Goal: Information Seeking & Learning: Learn about a topic

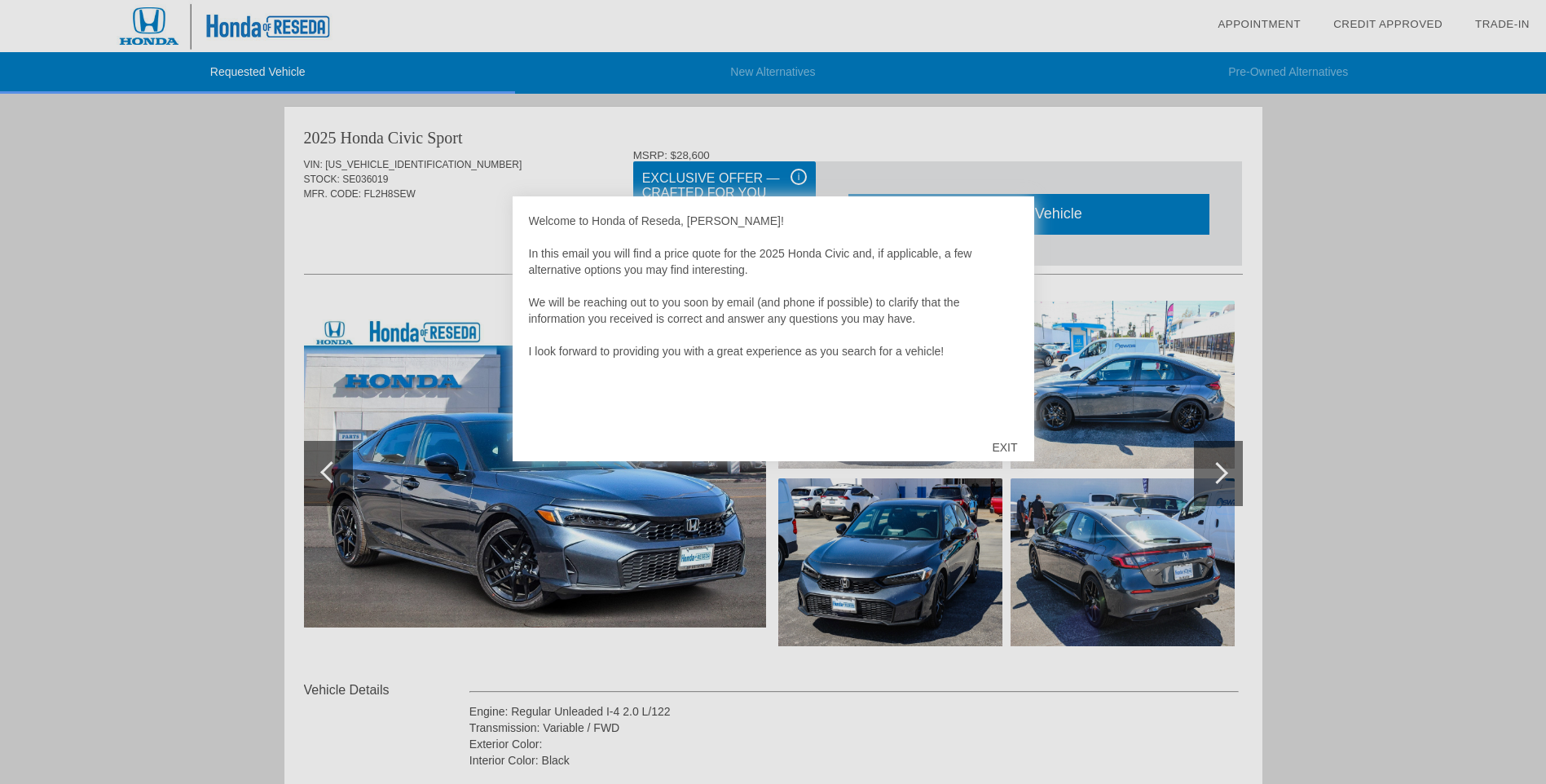
click at [1004, 443] on div "EXIT" at bounding box center [1004, 447] width 58 height 49
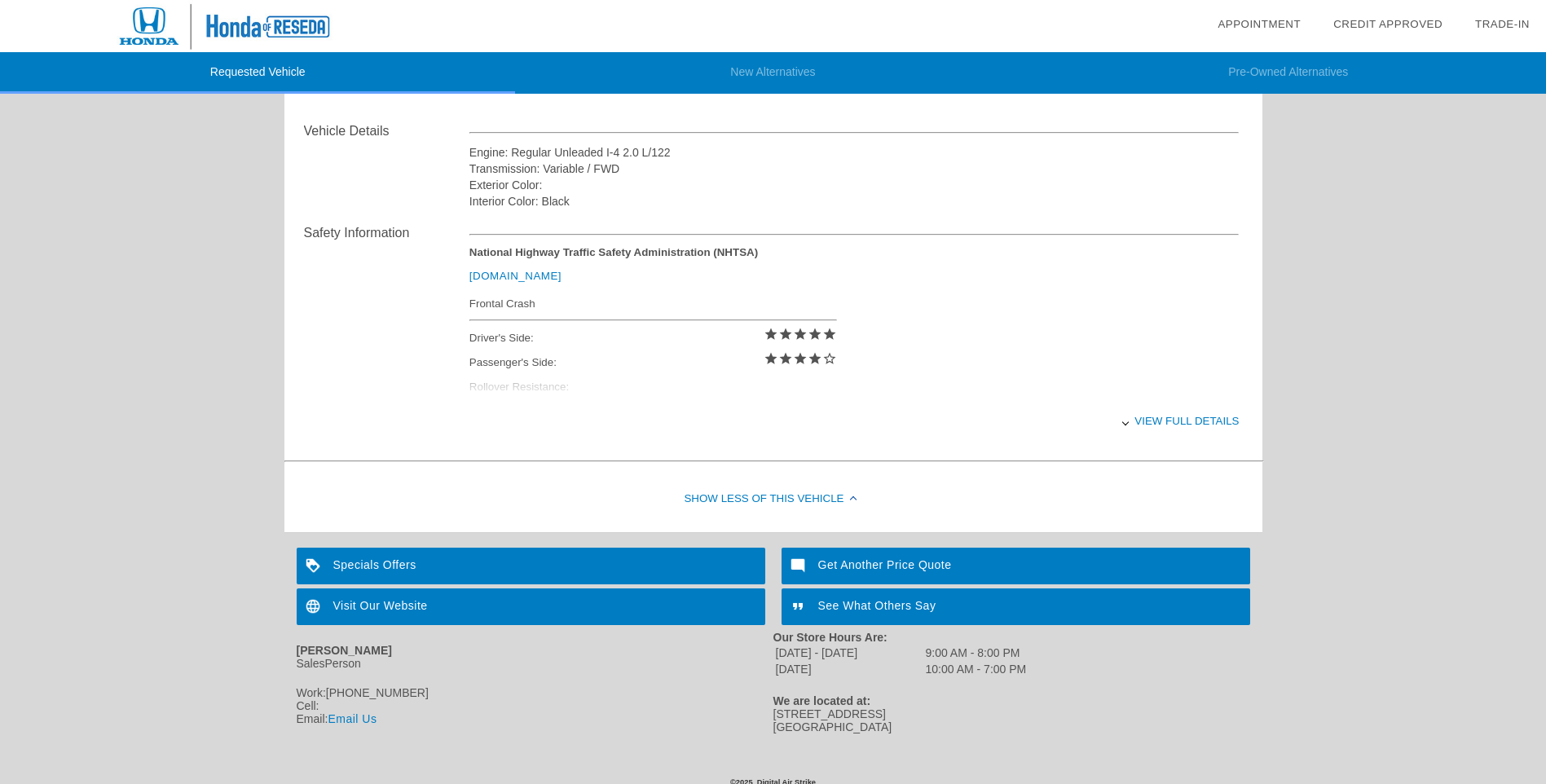
scroll to position [579, 0]
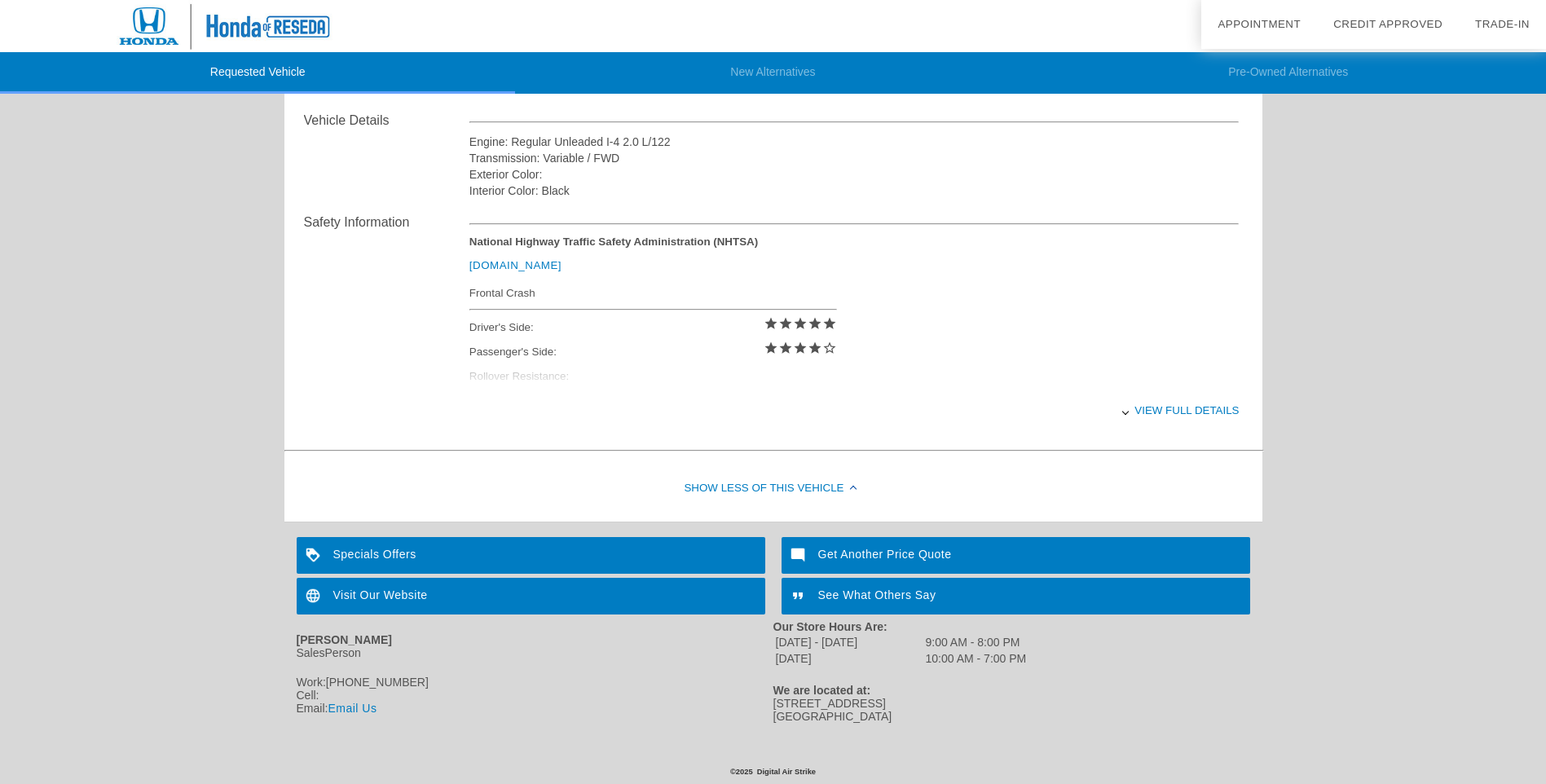
click at [1160, 405] on div "View full details" at bounding box center [854, 410] width 770 height 40
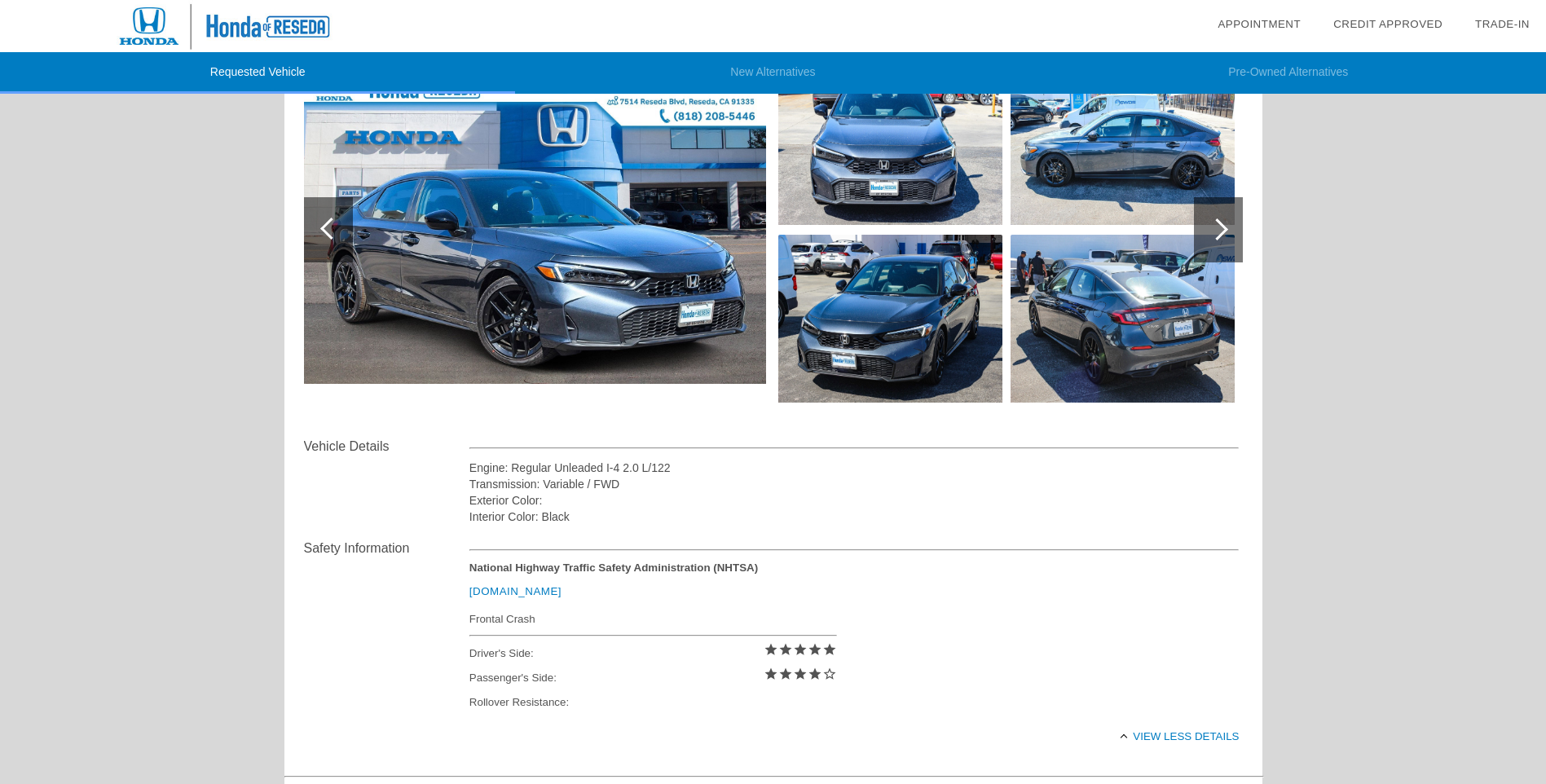
scroll to position [0, 0]
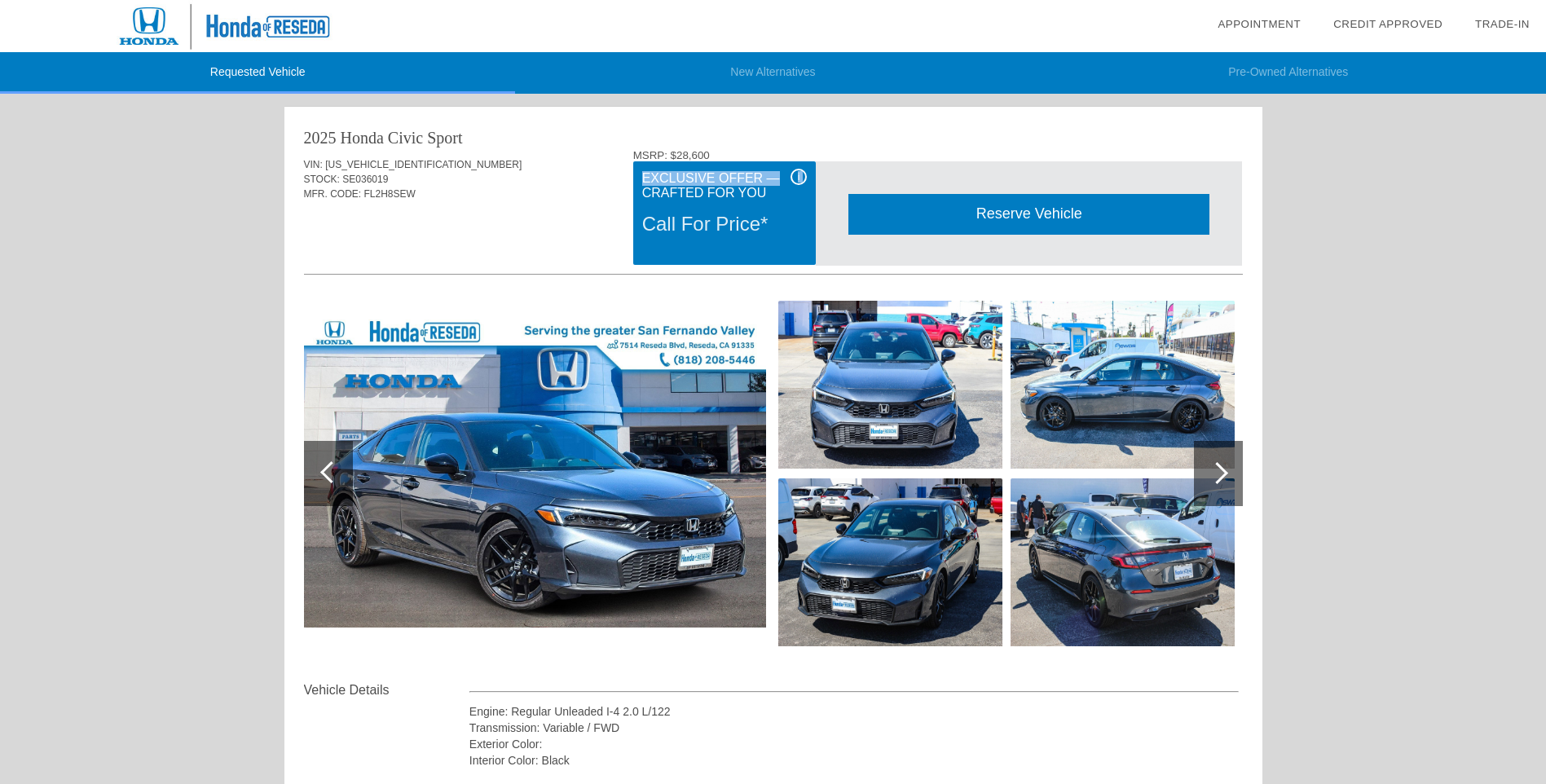
click at [798, 183] on div "i Exclusive Offer — Crafted for You Call For Price*" at bounding box center [725, 213] width 183 height 104
click at [798, 183] on span "i" at bounding box center [799, 177] width 3 height 11
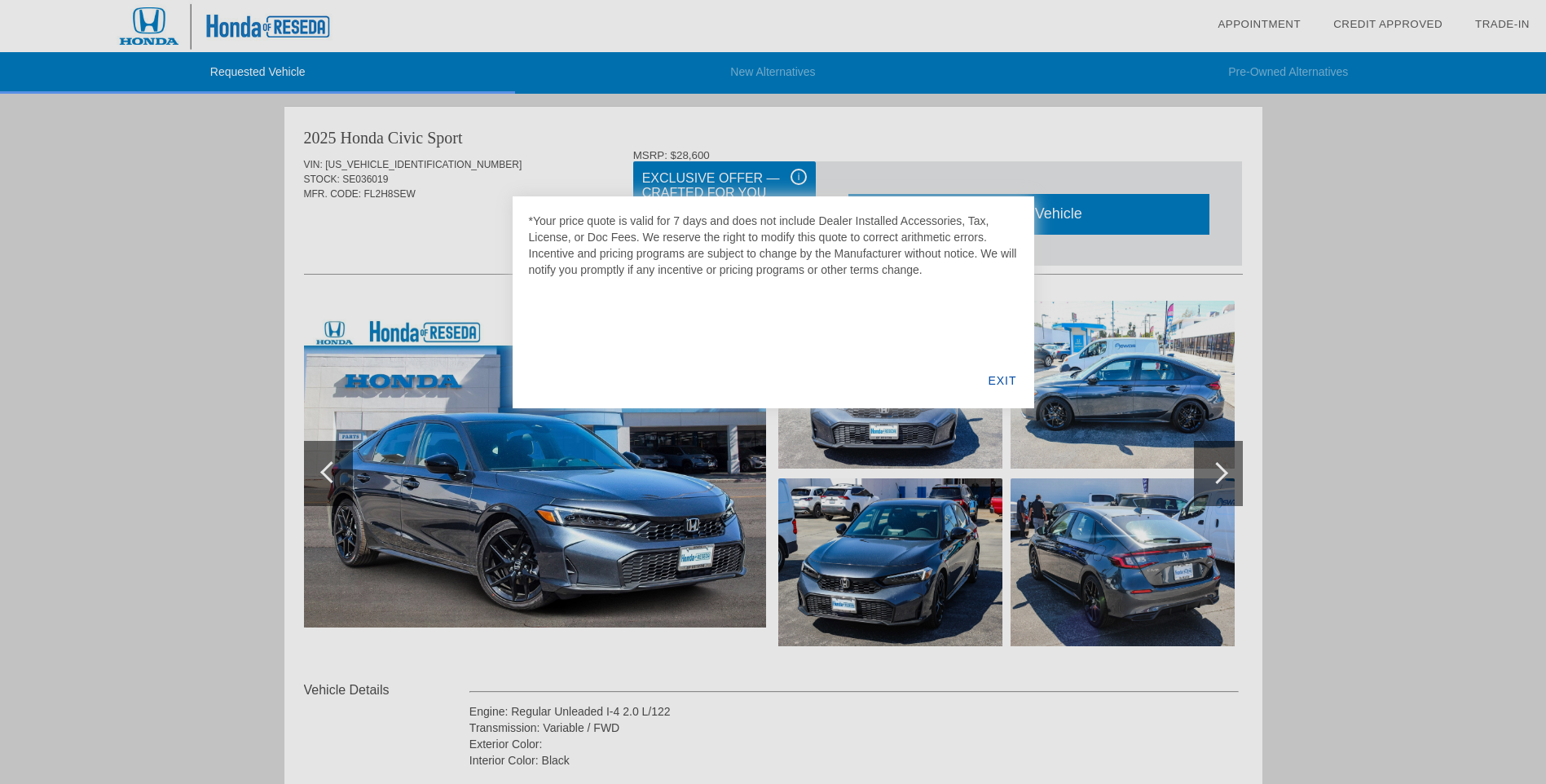
click at [995, 380] on div "EXIT" at bounding box center [1002, 381] width 63 height 55
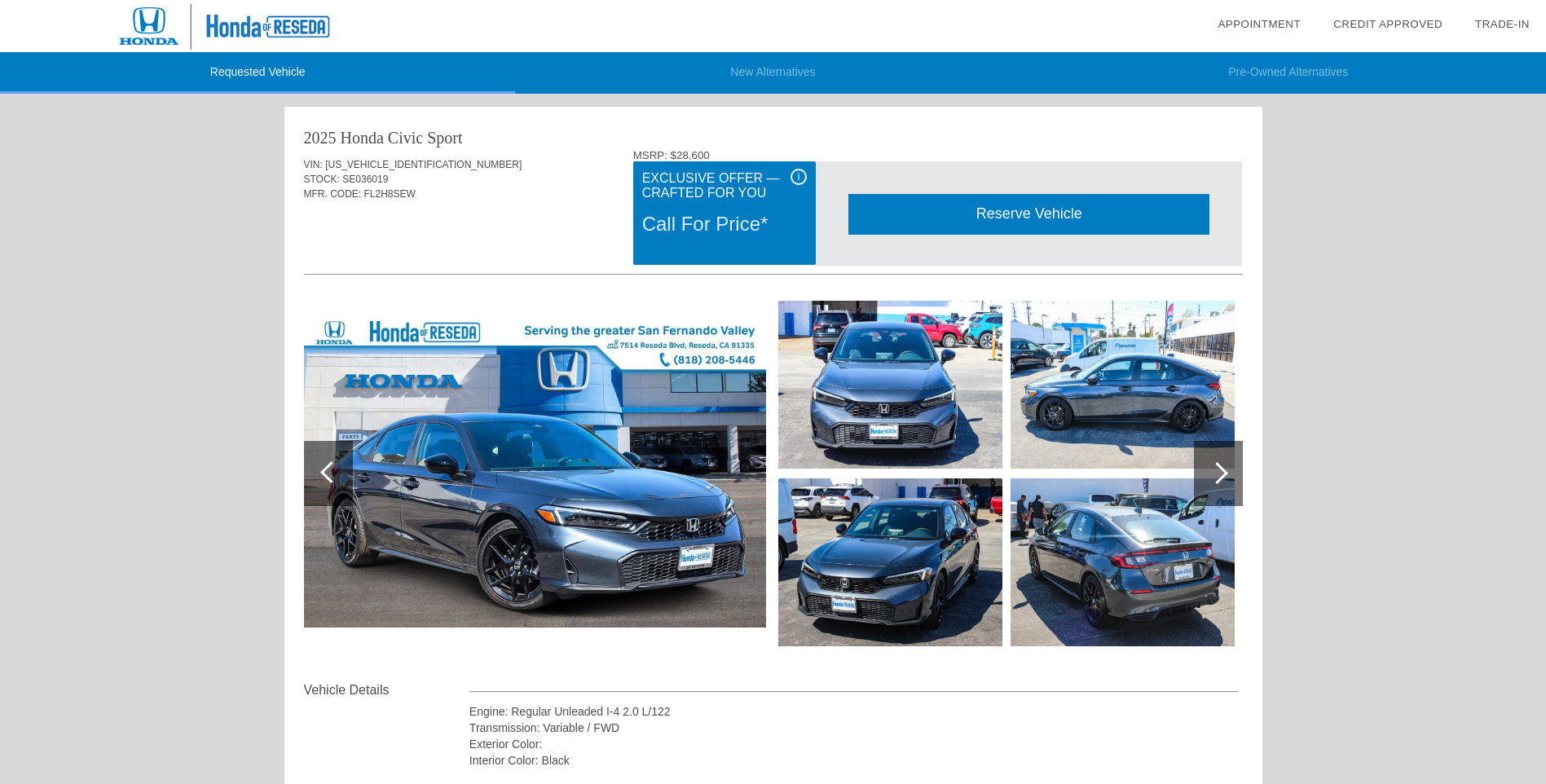
scroll to position [577, 0]
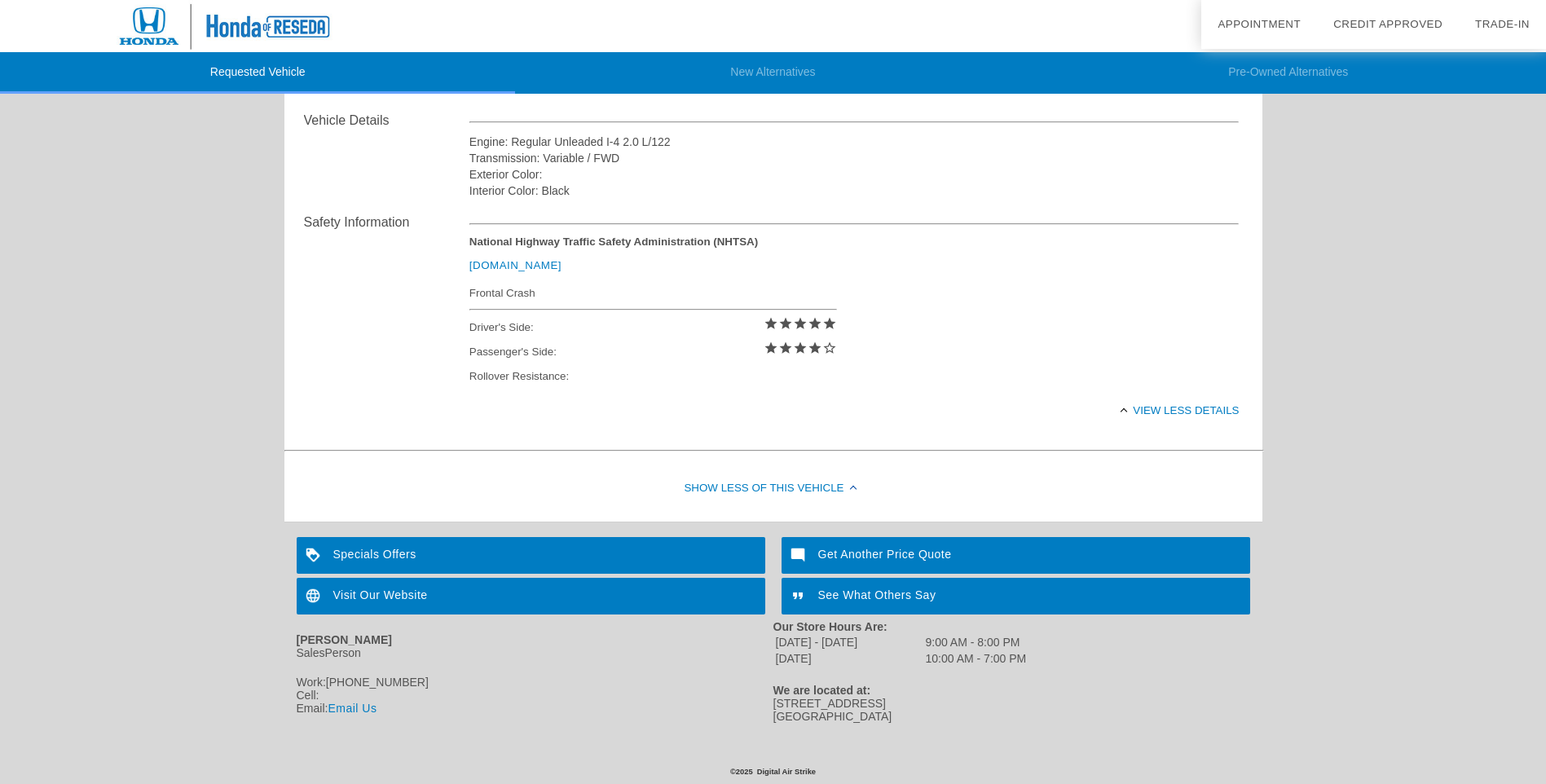
click at [421, 545] on div "Specials Offers" at bounding box center [531, 556] width 468 height 36
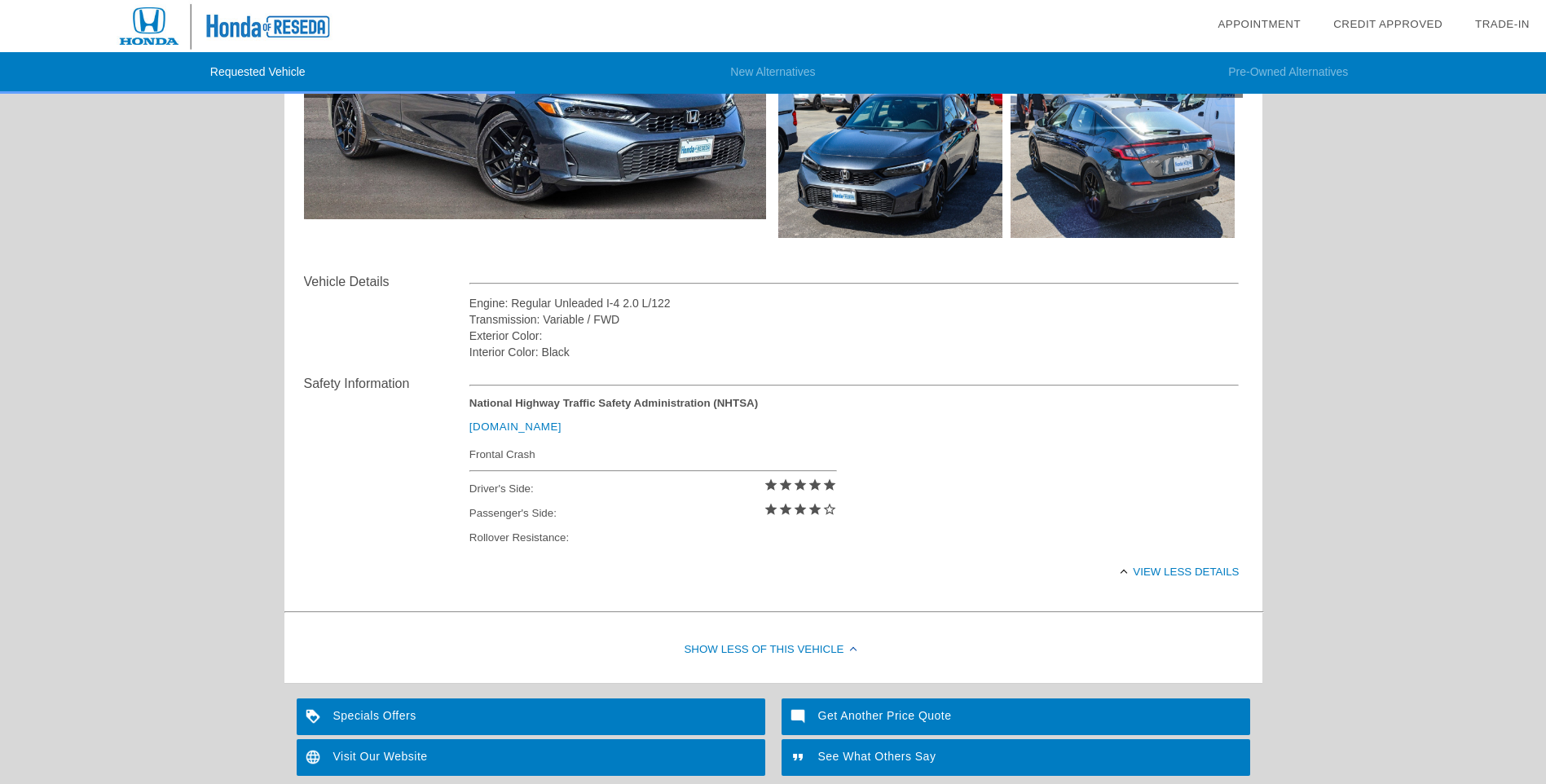
scroll to position [489, 0]
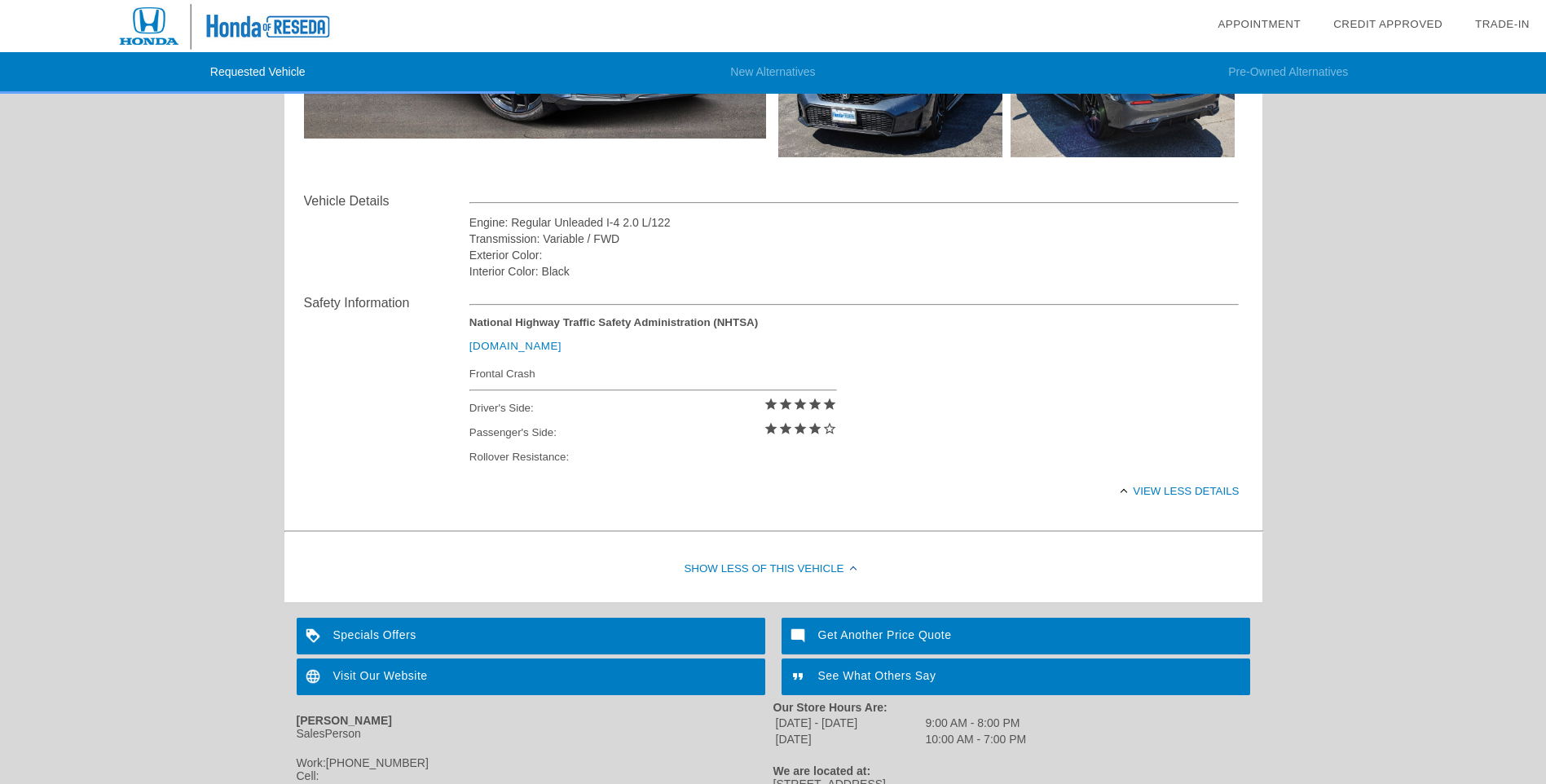
click at [1191, 494] on div "View less details" at bounding box center [854, 491] width 770 height 40
click at [1191, 494] on div "View full details" at bounding box center [854, 491] width 770 height 40
click at [1191, 494] on div "View less details" at bounding box center [854, 491] width 770 height 40
click at [1191, 494] on div "View full details" at bounding box center [854, 491] width 770 height 40
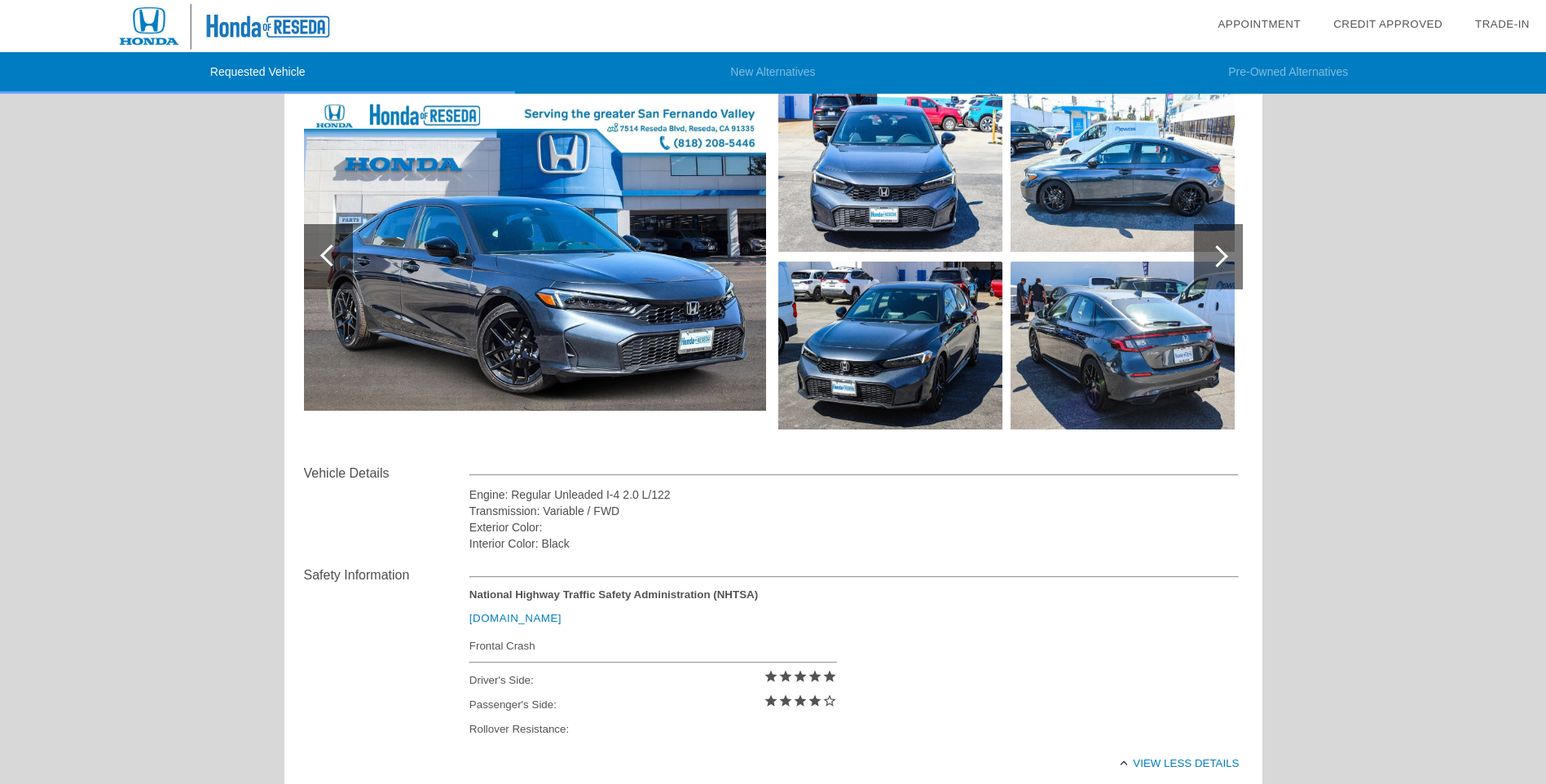
scroll to position [0, 0]
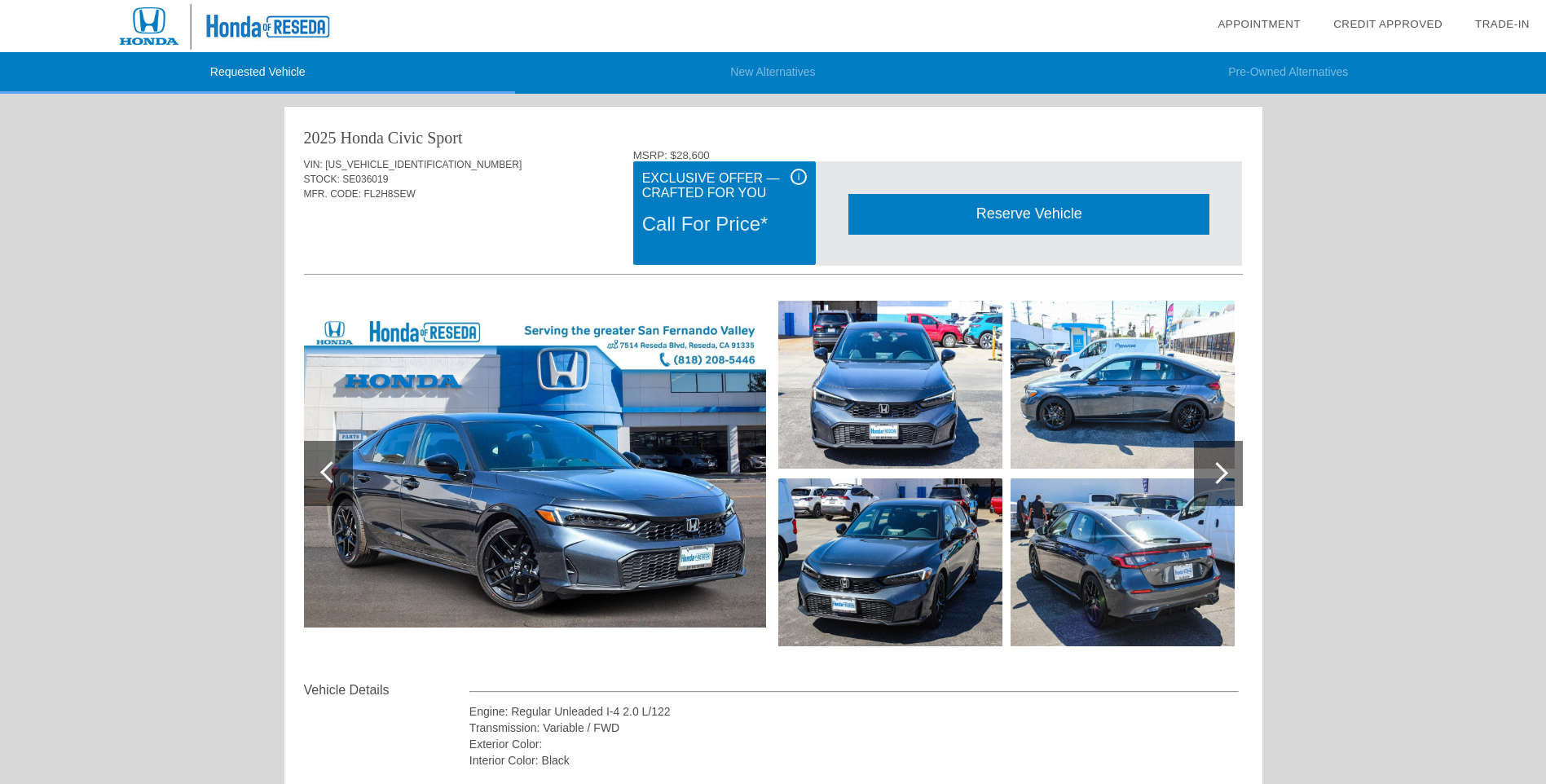
click at [802, 179] on div "i" at bounding box center [798, 177] width 16 height 16
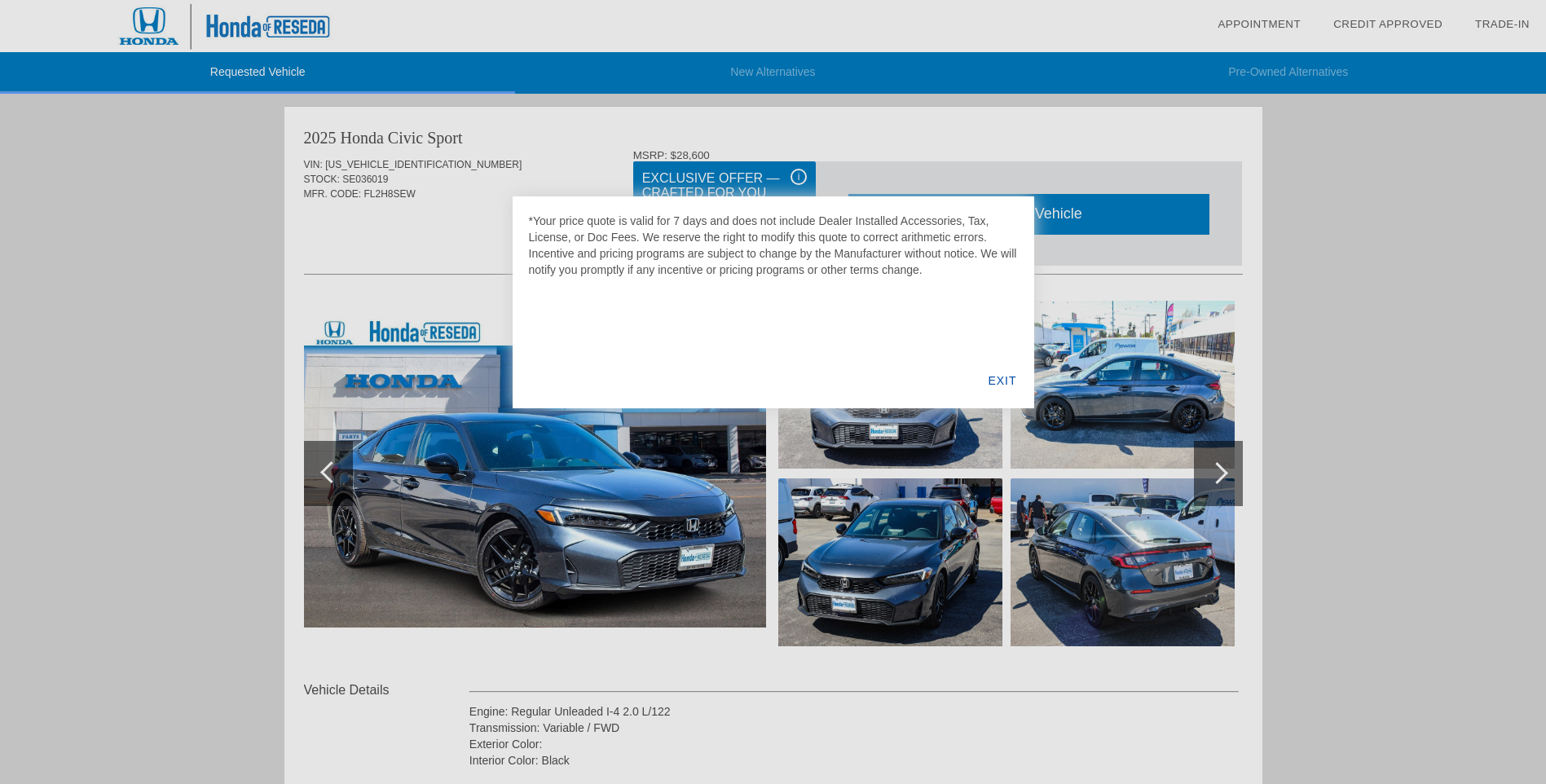
click at [802, 179] on div at bounding box center [773, 392] width 1546 height 784
click at [1014, 382] on div "EXIT" at bounding box center [1002, 381] width 63 height 55
